Goal: Information Seeking & Learning: Learn about a topic

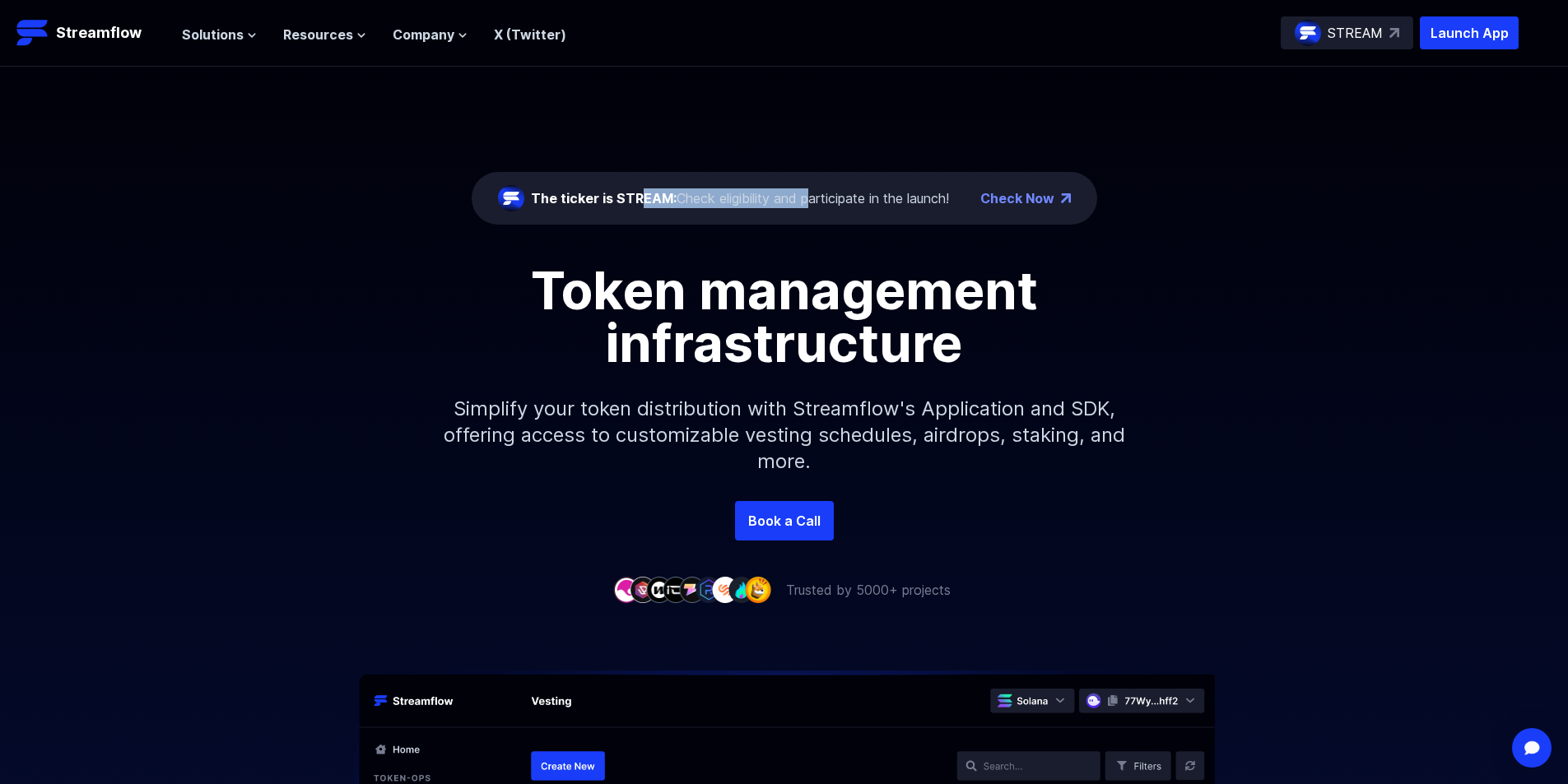
drag, startPoint x: 635, startPoint y: 202, endPoint x: 807, endPoint y: 180, distance: 173.4
click at [807, 180] on div "The ticker is STREAM: Check eligibility and participate in the launch! Check Now" at bounding box center [784, 197] width 625 height 52
drag, startPoint x: 840, startPoint y: 195, endPoint x: 887, endPoint y: 190, distance: 47.3
click at [852, 194] on div "The ticker is STREAM: Check eligibility and participate in the launch!" at bounding box center [739, 198] width 419 height 20
drag, startPoint x: 892, startPoint y: 190, endPoint x: 807, endPoint y: 187, distance: 85.1
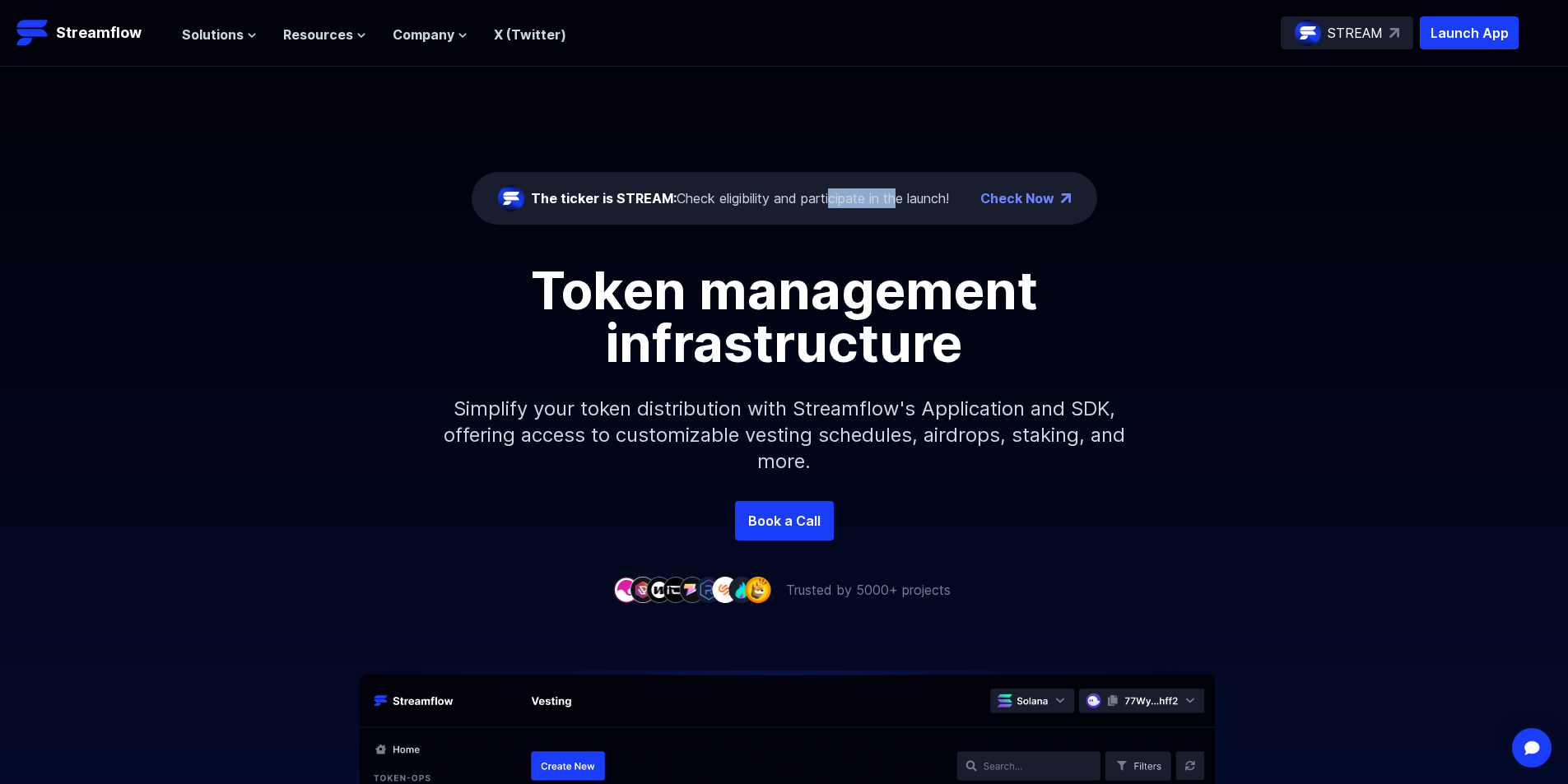
click at [819, 184] on div "The ticker is STREAM: Check eligibility and participate in the launch! Check Now" at bounding box center [784, 197] width 625 height 52
drag, startPoint x: 727, startPoint y: 195, endPoint x: 616, endPoint y: 188, distance: 111.2
click at [662, 189] on div "The ticker is STREAM: Check eligibility and participate in the launch!" at bounding box center [739, 198] width 419 height 20
drag, startPoint x: 610, startPoint y: 188, endPoint x: 586, endPoint y: 188, distance: 24.0
click at [603, 188] on div "The ticker is STREAM: Check eligibility and participate in the launch!" at bounding box center [723, 198] width 451 height 27
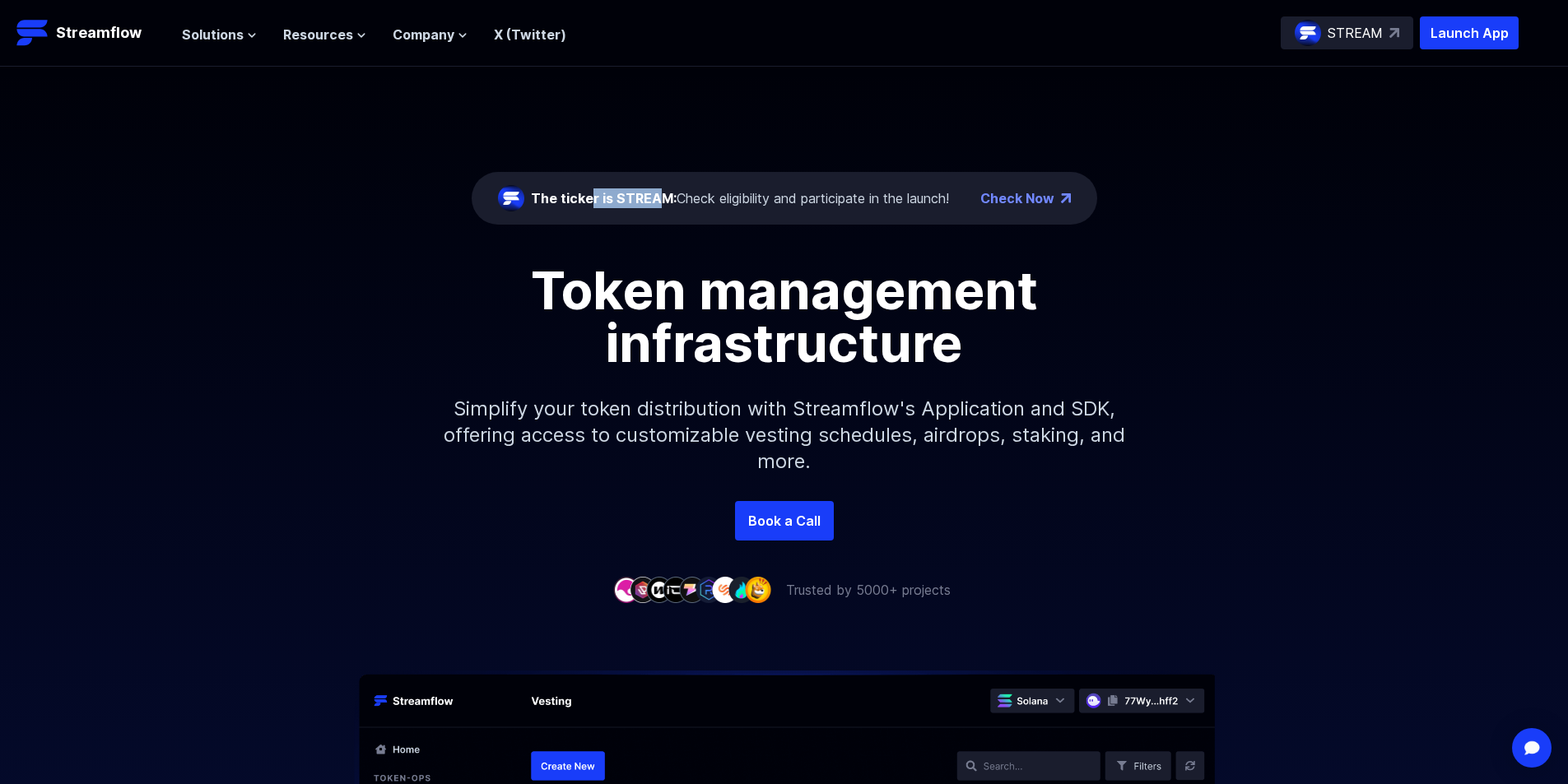
click at [685, 189] on div "The ticker is STREAM: Check eligibility and participate in the launch!" at bounding box center [723, 198] width 451 height 27
drag, startPoint x: 832, startPoint y: 190, endPoint x: 892, endPoint y: 190, distance: 60.0
click at [889, 190] on div "The ticker is STREAM: Check eligibility and participate in the launch!" at bounding box center [739, 198] width 419 height 20
drag, startPoint x: 675, startPoint y: 137, endPoint x: 690, endPoint y: 133, distance: 15.5
click at [690, 133] on div "The ticker is STREAM: Check eligibility and participate in the launch! Check No…" at bounding box center [784, 284] width 1568 height 435
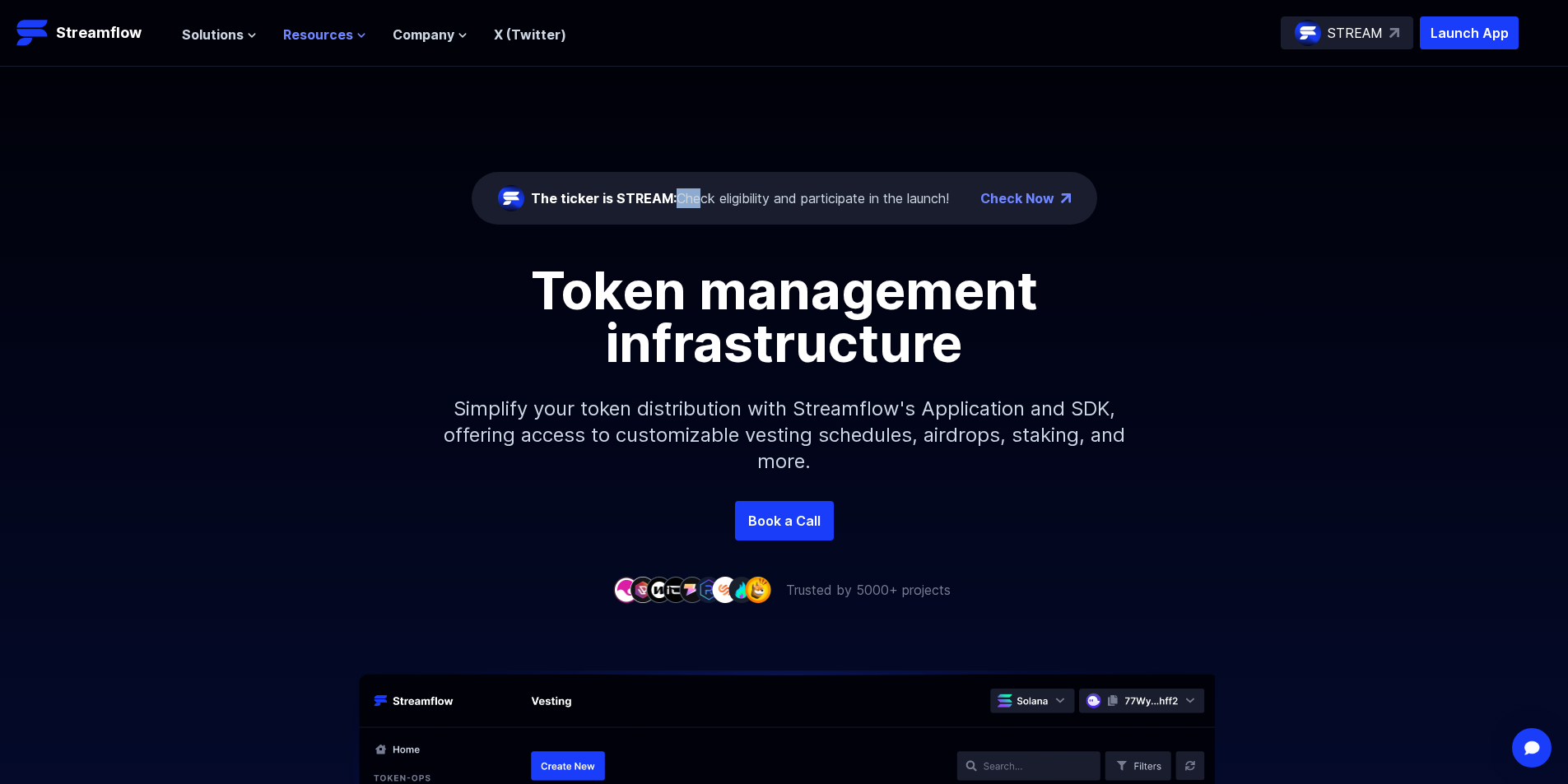
click at [306, 28] on span "Resources" at bounding box center [318, 34] width 70 height 20
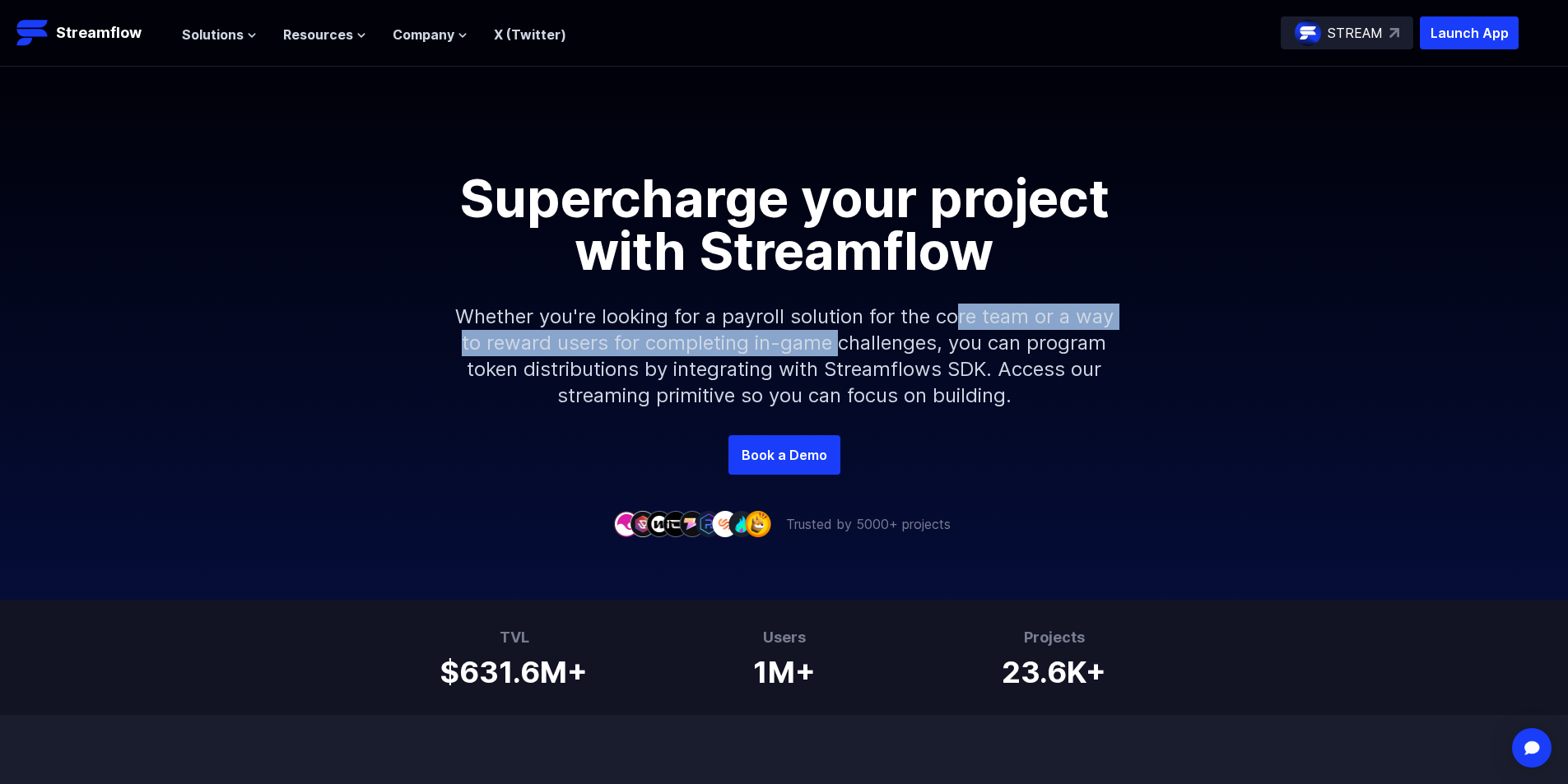
drag, startPoint x: 954, startPoint y: 301, endPoint x: 790, endPoint y: 345, distance: 169.8
click at [801, 345] on p "Whether you're looking for a payroll solution for the core team or a way to rew…" at bounding box center [785, 356] width 708 height 158
click at [770, 348] on p "Whether you're looking for a payroll solution for the core team or a way to rew…" at bounding box center [785, 356] width 708 height 158
drag, startPoint x: 770, startPoint y: 348, endPoint x: 965, endPoint y: 313, distance: 198.1
click at [965, 313] on p "Whether you're looking for a payroll solution for the core team or a way to rew…" at bounding box center [785, 356] width 708 height 158
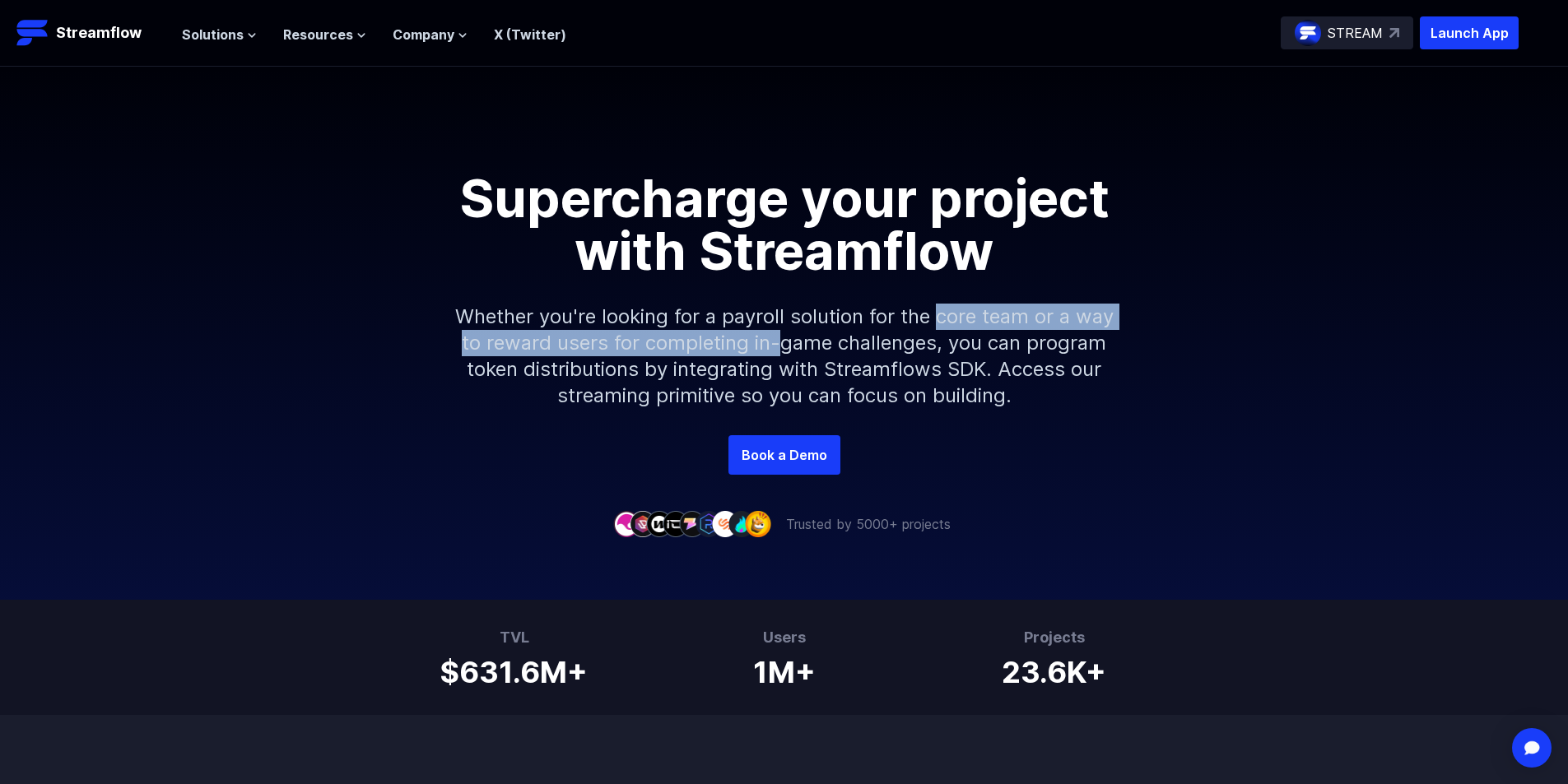
click at [965, 313] on p "Whether you're looking for a payroll solution for the core team or a way to rew…" at bounding box center [785, 356] width 708 height 158
drag, startPoint x: 965, startPoint y: 313, endPoint x: 604, endPoint y: 333, distance: 361.6
click at [604, 333] on p "Whether you're looking for a payroll solution for the core team or a way to rew…" at bounding box center [785, 356] width 708 height 158
drag, startPoint x: 604, startPoint y: 333, endPoint x: 1005, endPoint y: 301, distance: 402.3
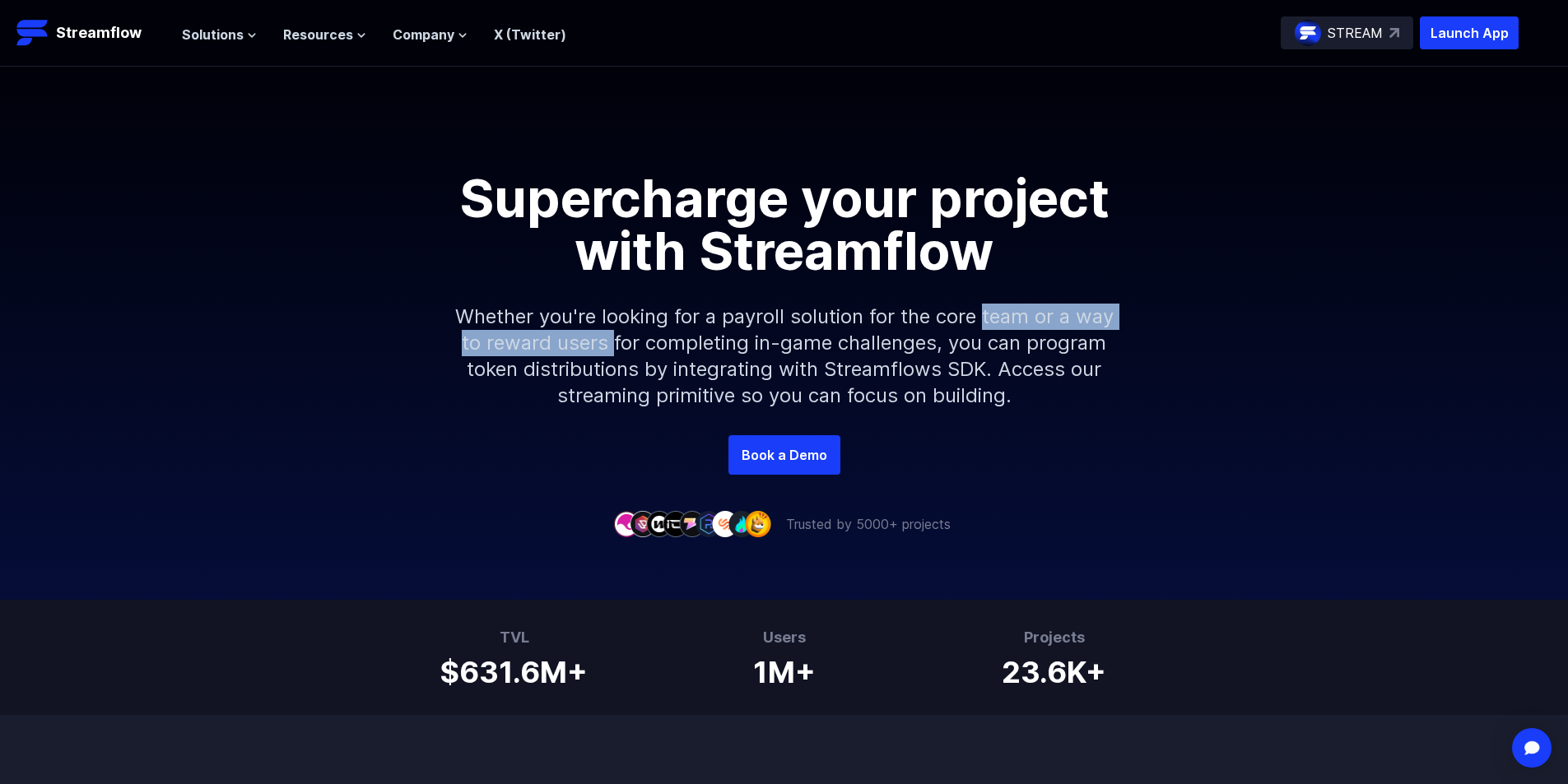
click at [1005, 301] on p "Whether you're looking for a payroll solution for the core team or a way to rew…" at bounding box center [785, 356] width 708 height 158
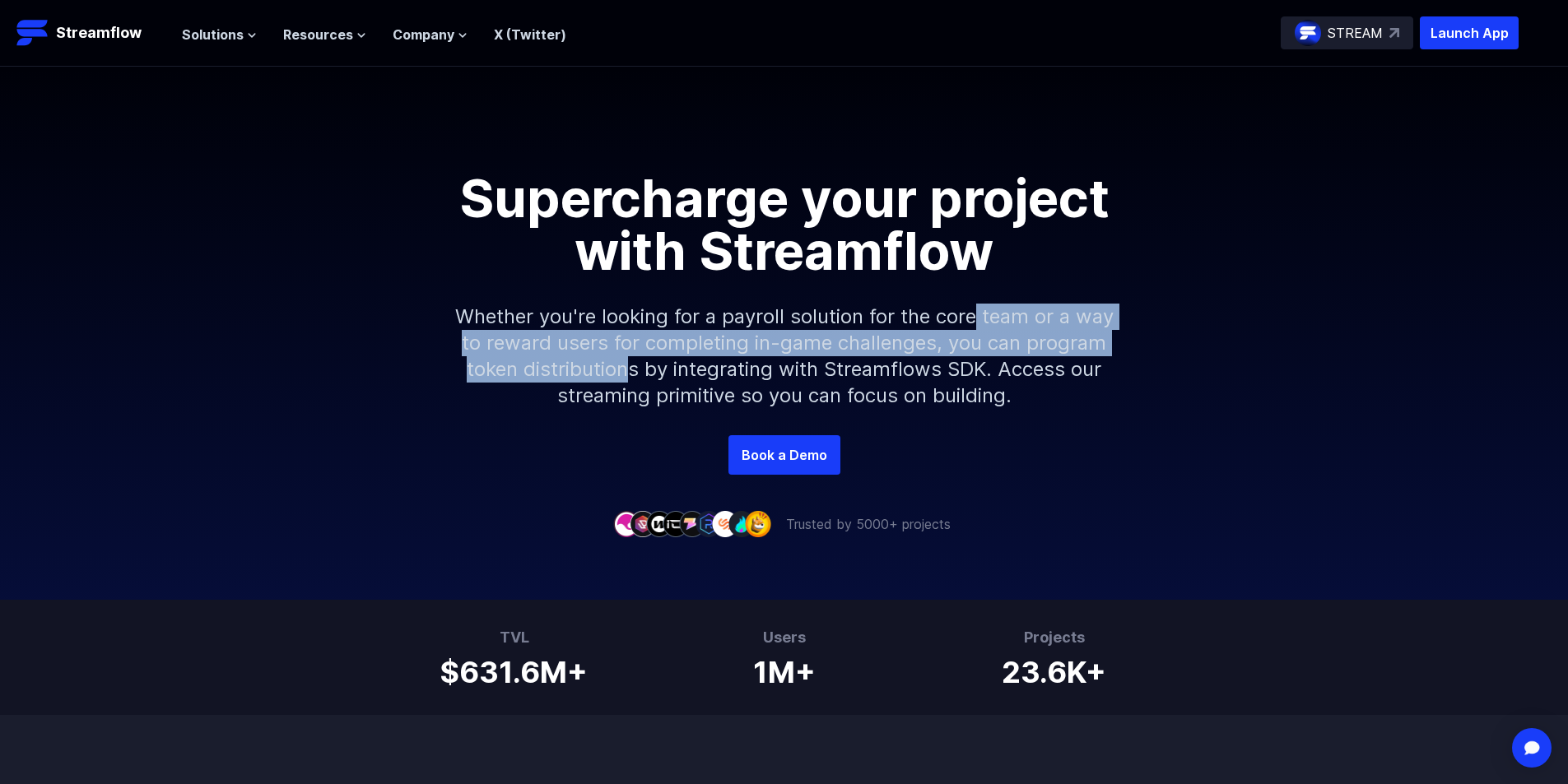
drag, startPoint x: 943, startPoint y: 308, endPoint x: 618, endPoint y: 364, distance: 329.8
click at [618, 364] on p "Whether you're looking for a payroll solution for the core team or a way to rew…" at bounding box center [785, 356] width 708 height 158
drag, startPoint x: 618, startPoint y: 364, endPoint x: 902, endPoint y: 290, distance: 293.5
click at [902, 290] on p "Whether you're looking for a payroll solution for the core team or a way to rew…" at bounding box center [785, 356] width 708 height 158
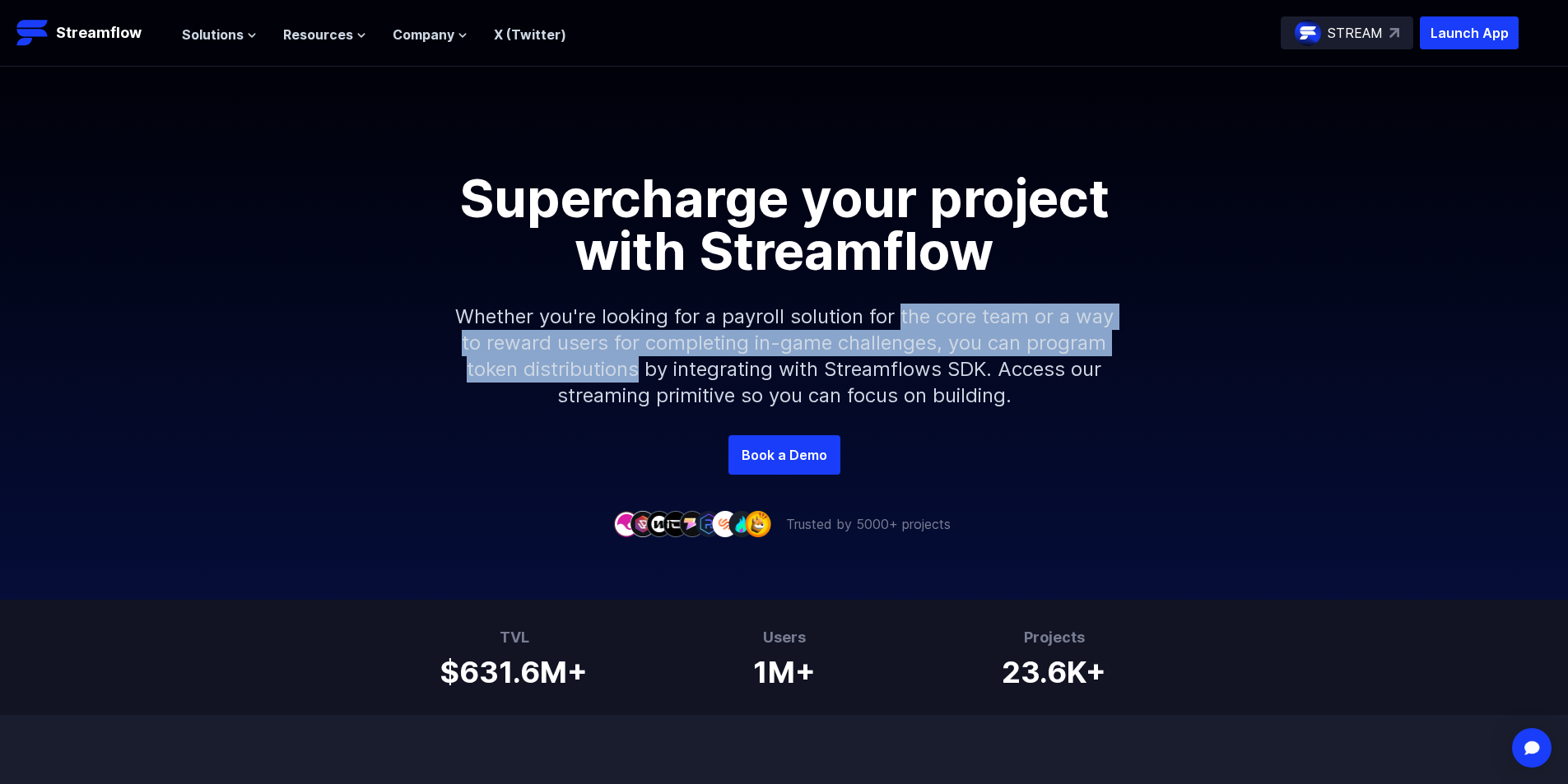
click at [902, 290] on p "Whether you're looking for a payroll solution for the core team or a way to rew…" at bounding box center [785, 356] width 708 height 158
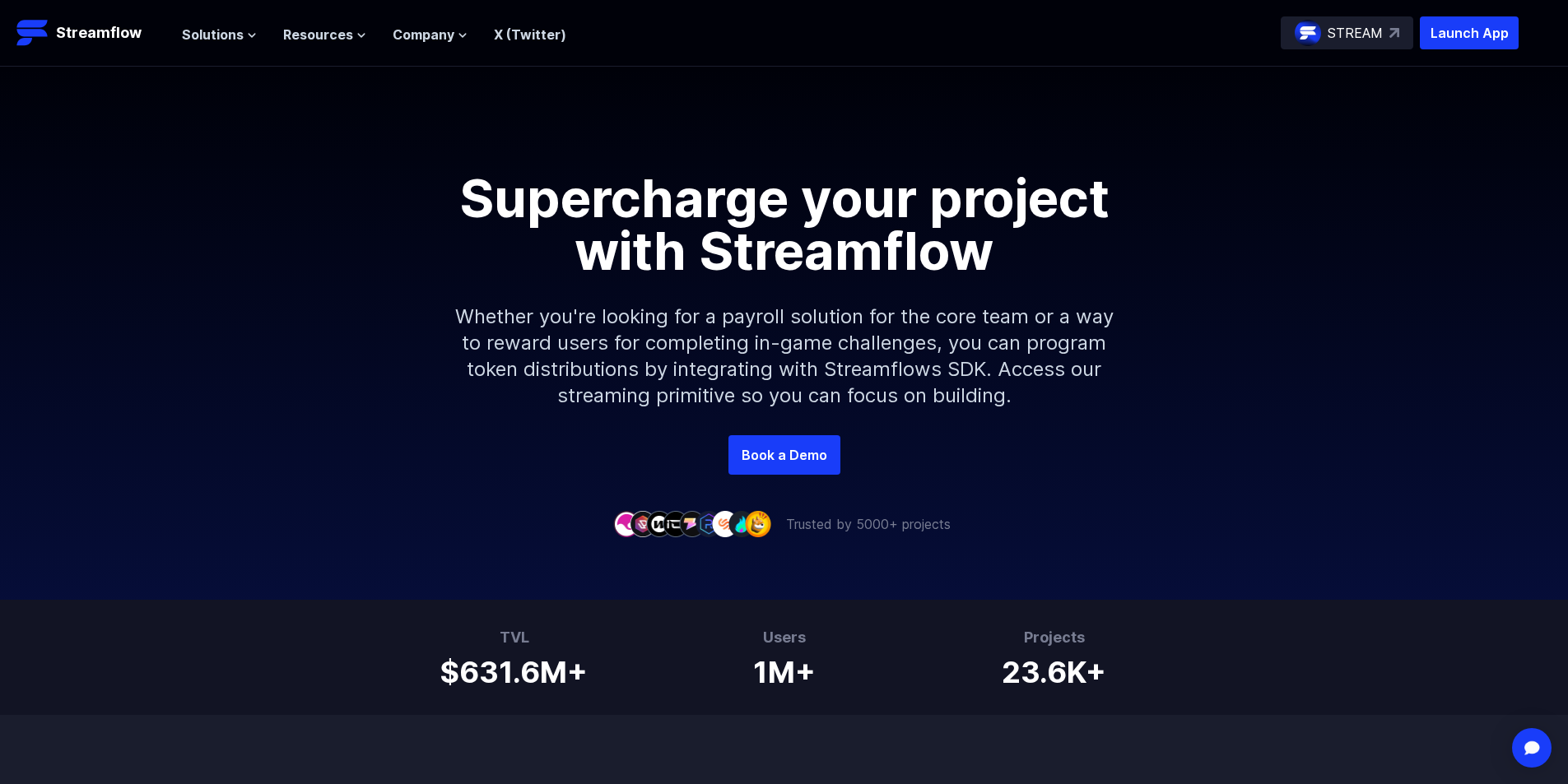
drag, startPoint x: 916, startPoint y: 357, endPoint x: 924, endPoint y: 356, distance: 8.1
click at [917, 356] on p "Whether you're looking for a payroll solution for the core team or a way to rew…" at bounding box center [785, 356] width 708 height 158
click at [1032, 363] on p "Whether you're looking for a payroll solution for the core team or a way to rew…" at bounding box center [785, 356] width 708 height 158
drag, startPoint x: 1037, startPoint y: 363, endPoint x: 1023, endPoint y: 357, distance: 15.2
click at [1083, 368] on p "Whether you're looking for a payroll solution for the core team or a way to rew…" at bounding box center [785, 356] width 708 height 158
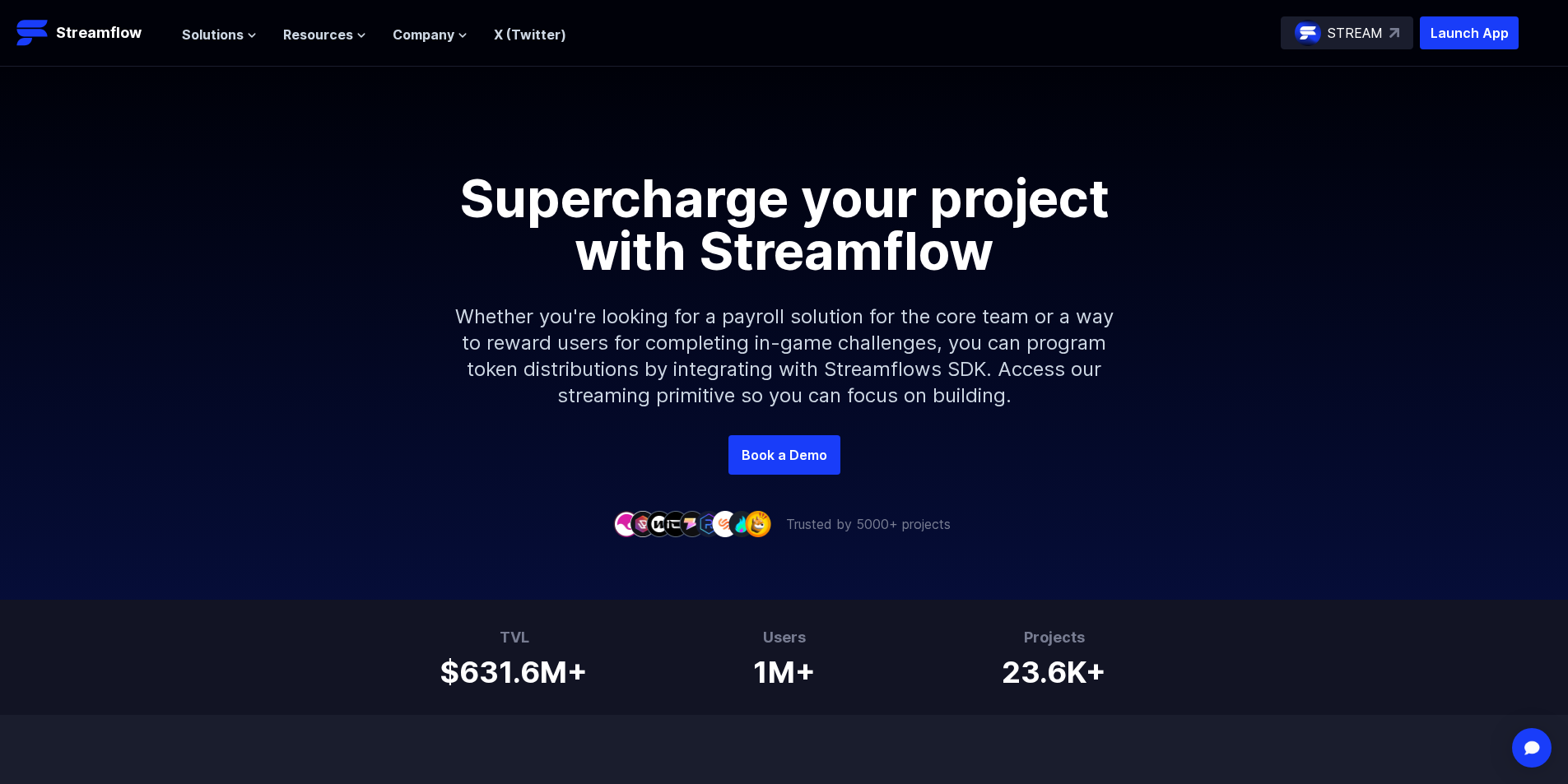
click at [1022, 357] on p "Whether you're looking for a payroll solution for the core team or a way to rew…" at bounding box center [785, 356] width 708 height 158
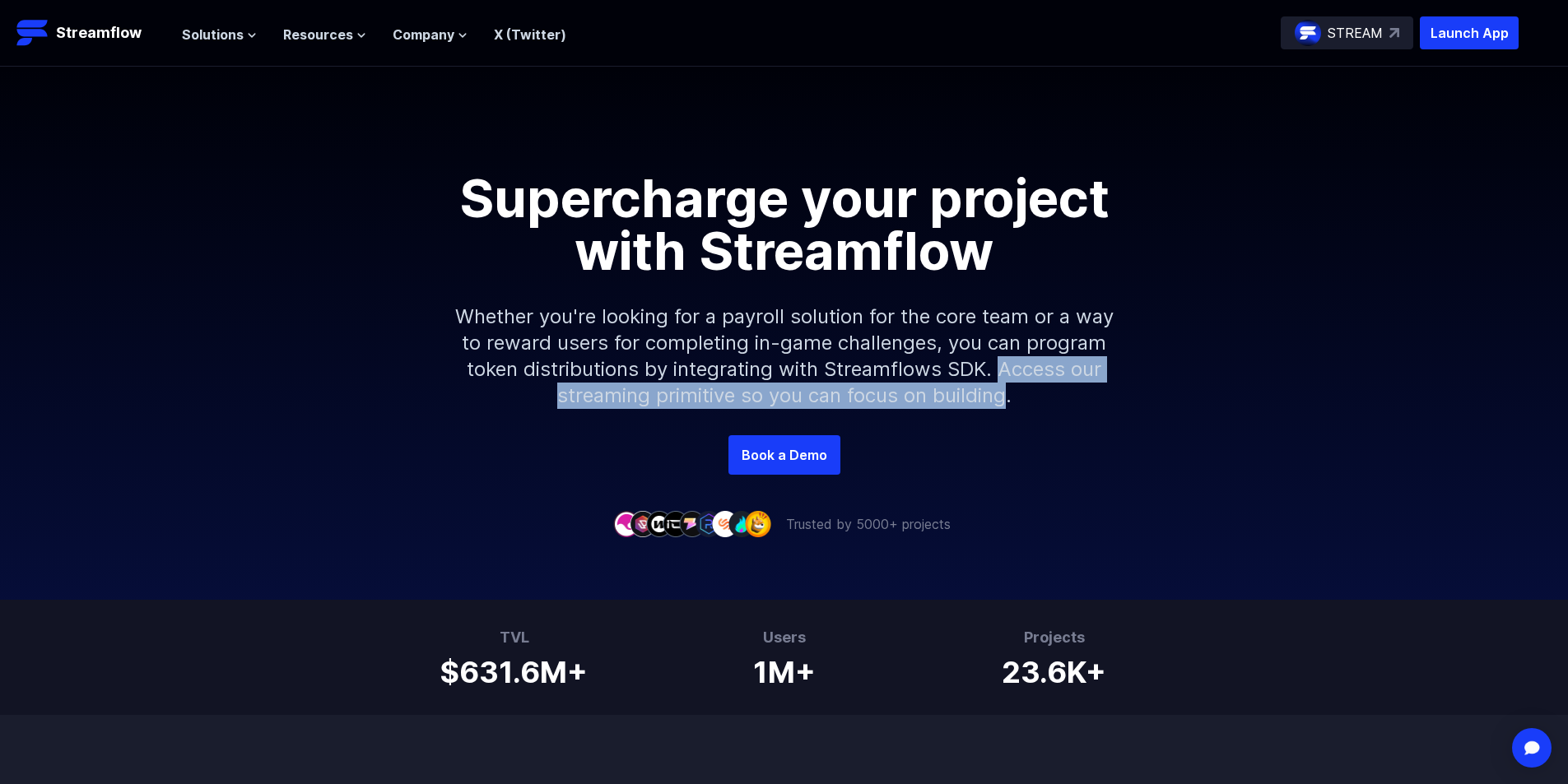
drag, startPoint x: 1022, startPoint y: 357, endPoint x: 999, endPoint y: 394, distance: 43.6
click at [999, 394] on p "Whether you're looking for a payroll solution for the core team or a way to rew…" at bounding box center [785, 356] width 708 height 158
copy p "Access our streaming primitive so you can focus on building"
